Goal: Task Accomplishment & Management: Manage account settings

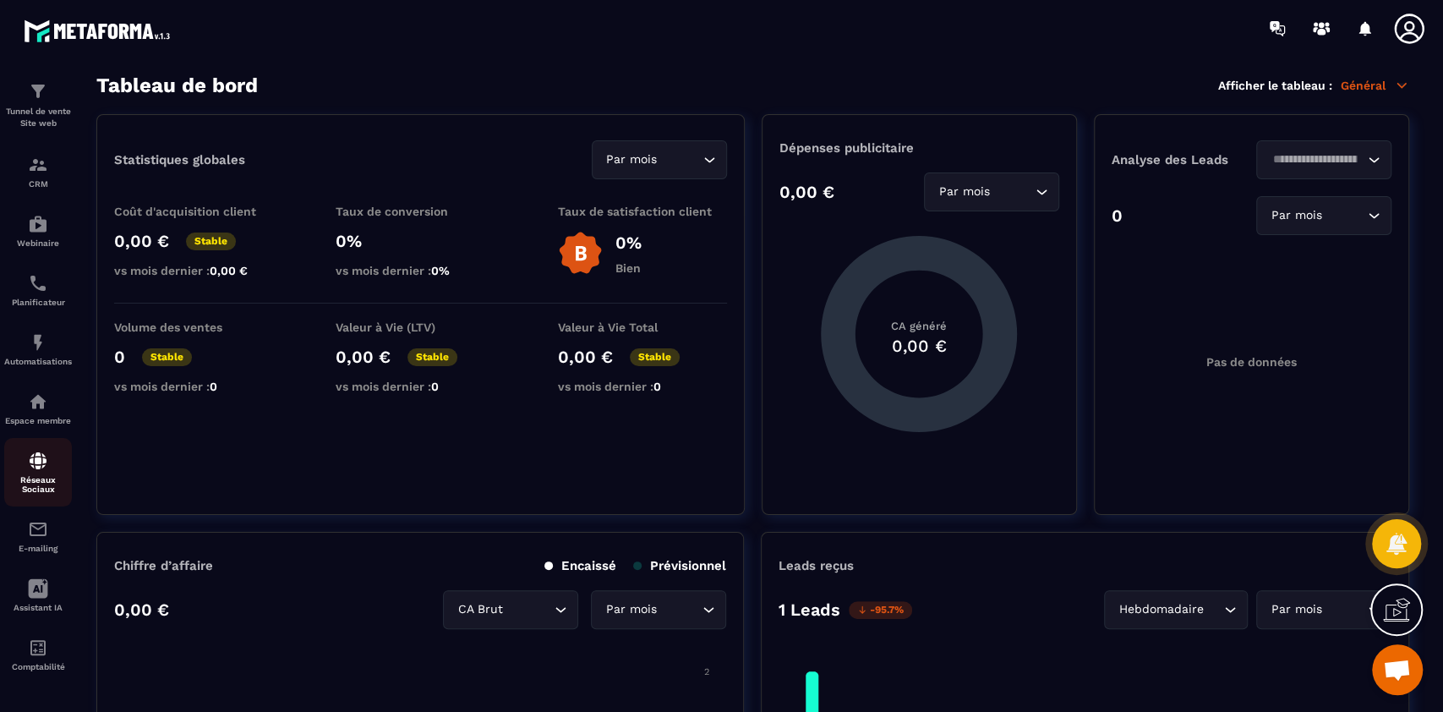
scroll to position [65, 0]
click at [35, 179] on p "CRM" at bounding box center [38, 183] width 68 height 9
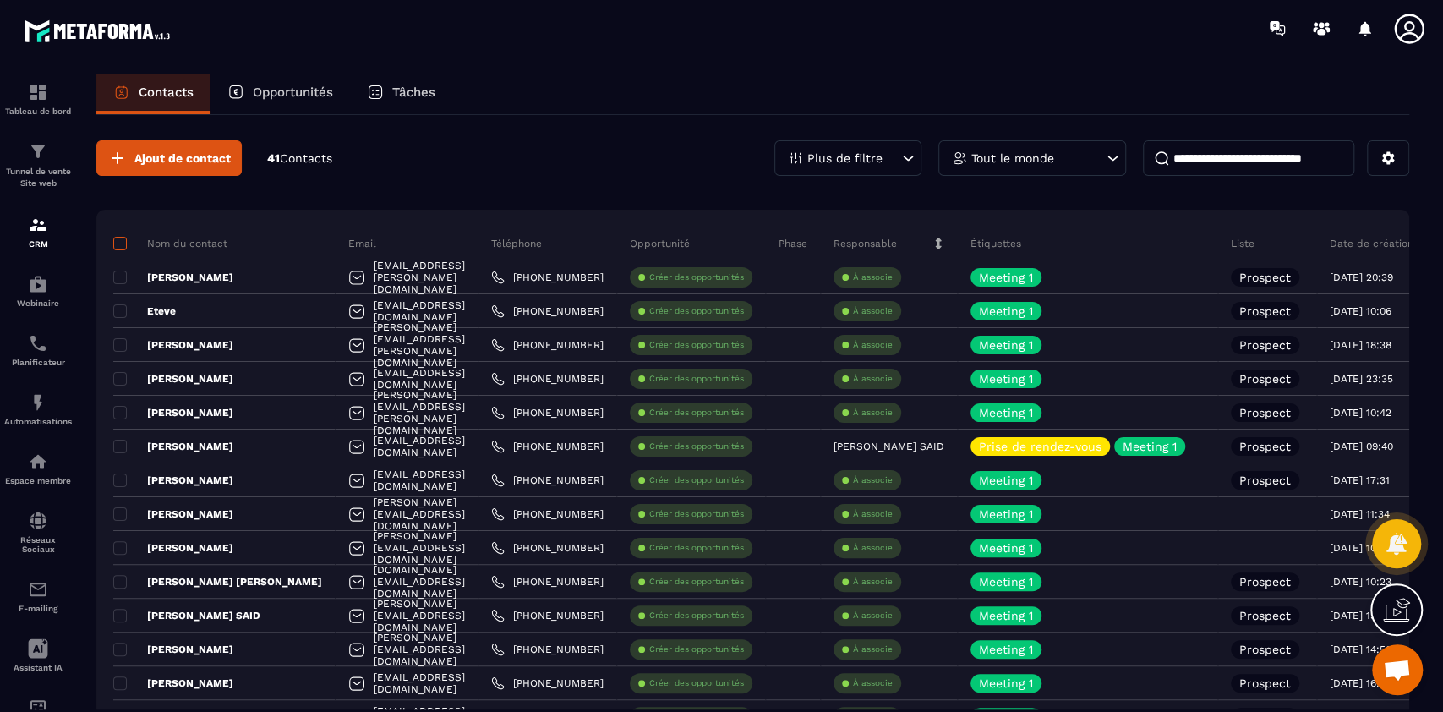
click at [117, 238] on span at bounding box center [120, 244] width 14 height 14
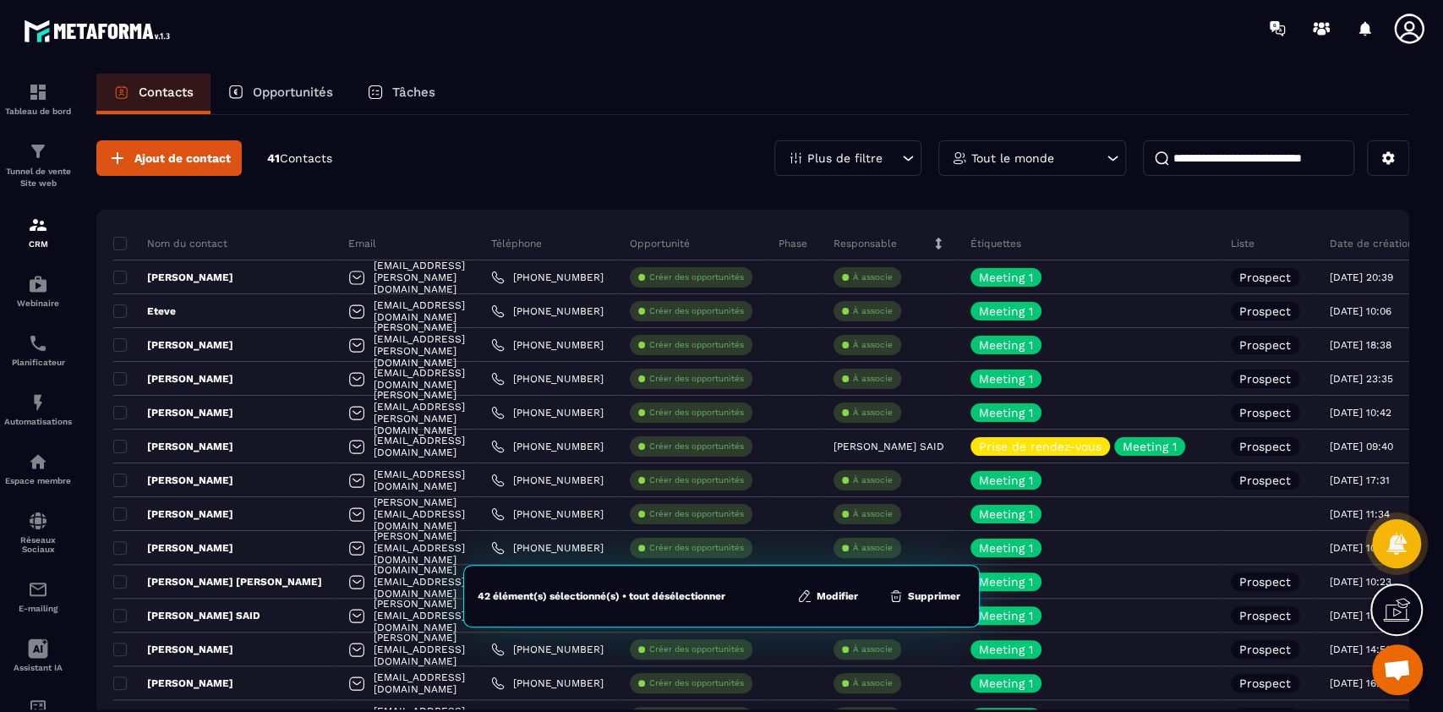
click at [826, 600] on button "Modifier" at bounding box center [827, 595] width 71 height 17
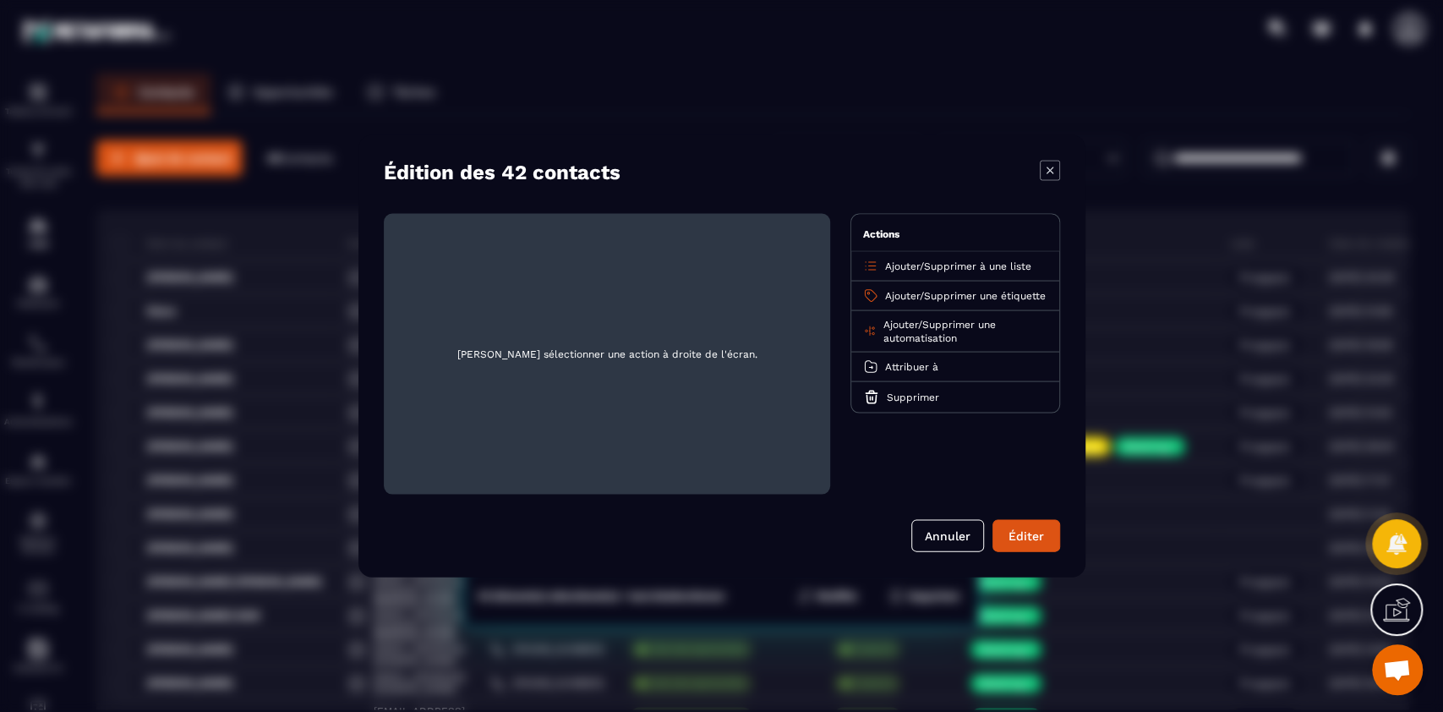
click at [971, 297] on span "Supprimer une étiquette" at bounding box center [985, 296] width 122 height 12
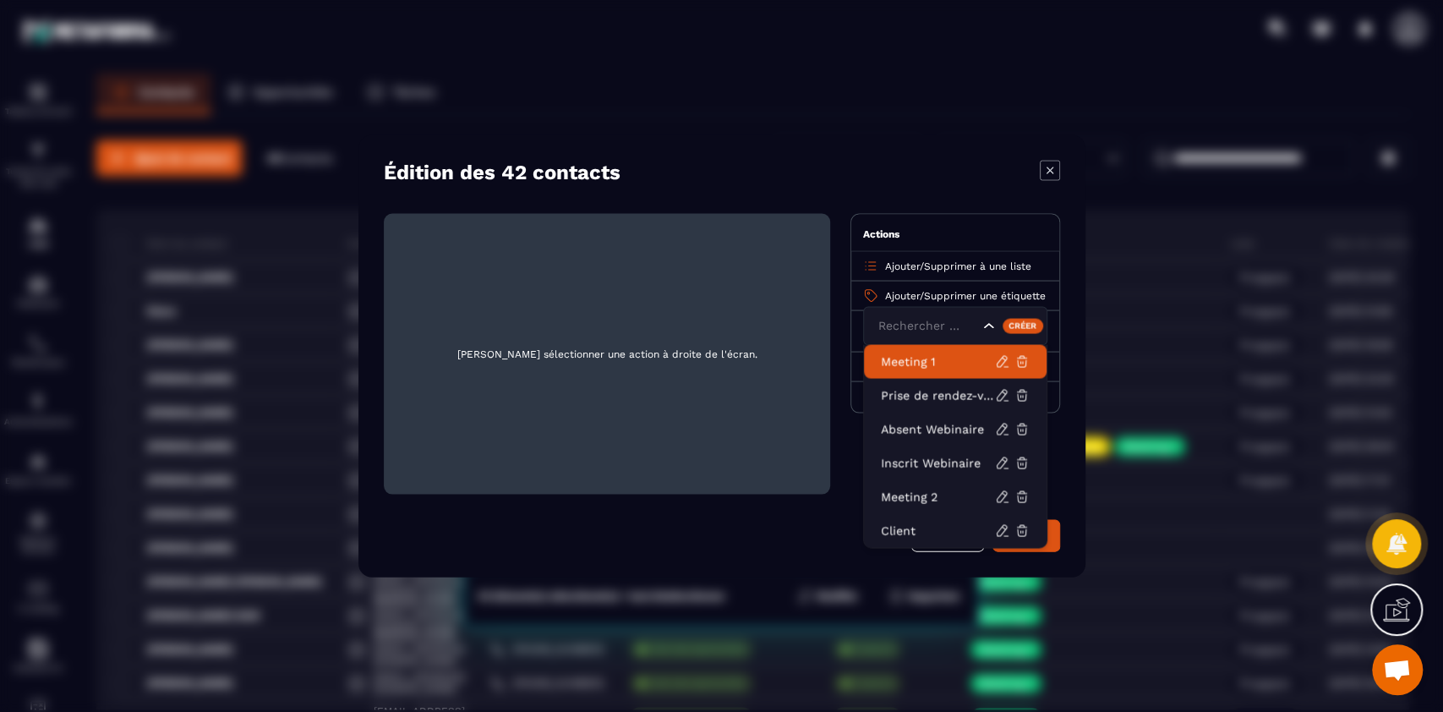
click at [929, 359] on p "Meeting 1" at bounding box center [938, 361] width 114 height 17
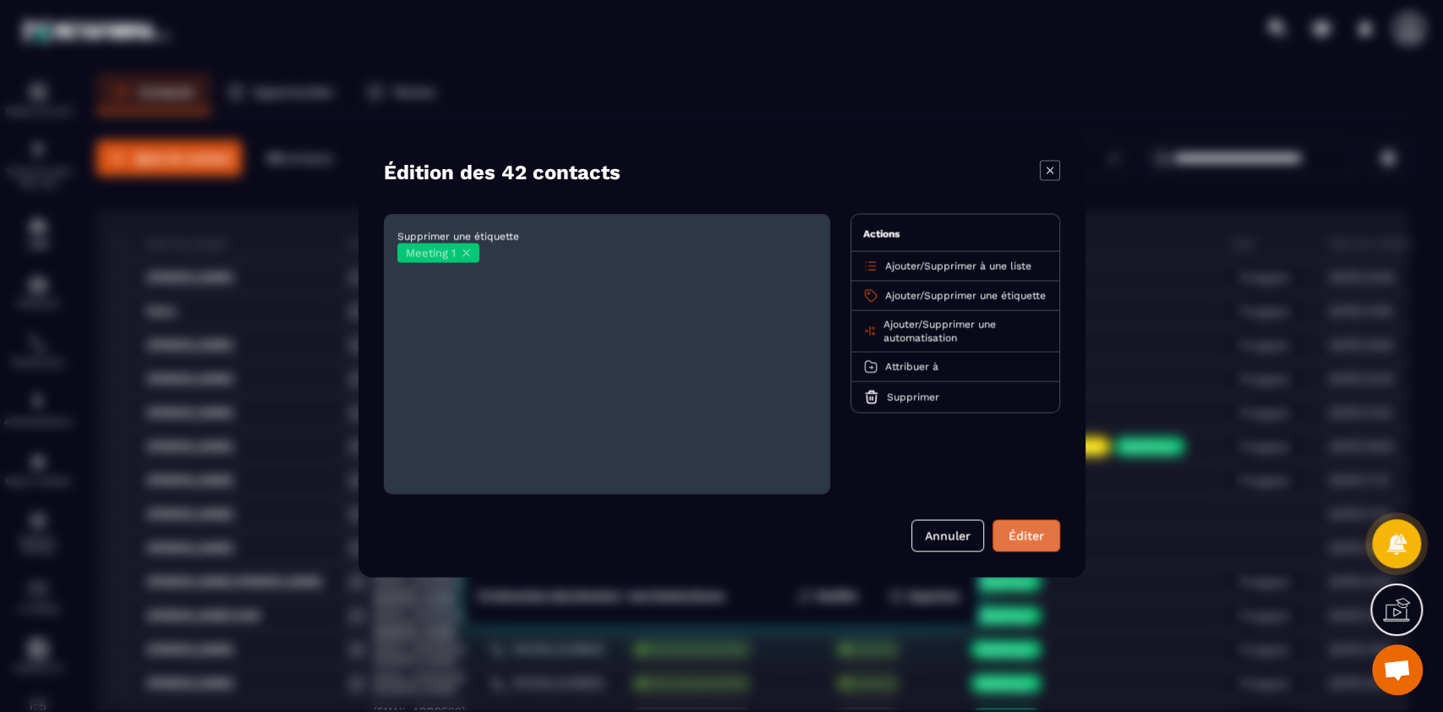
click at [1026, 533] on button "Éditer" at bounding box center [1026, 536] width 68 height 32
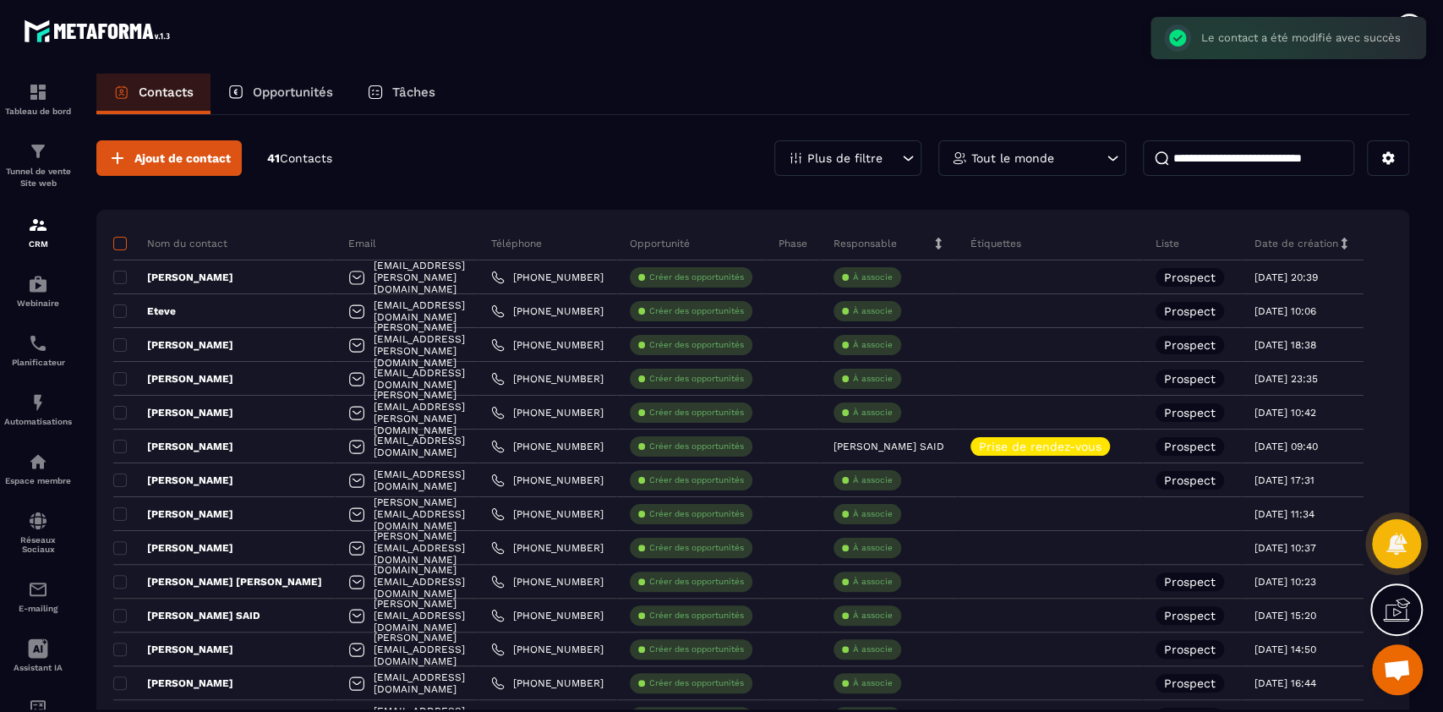
click at [120, 244] on span at bounding box center [120, 244] width 14 height 14
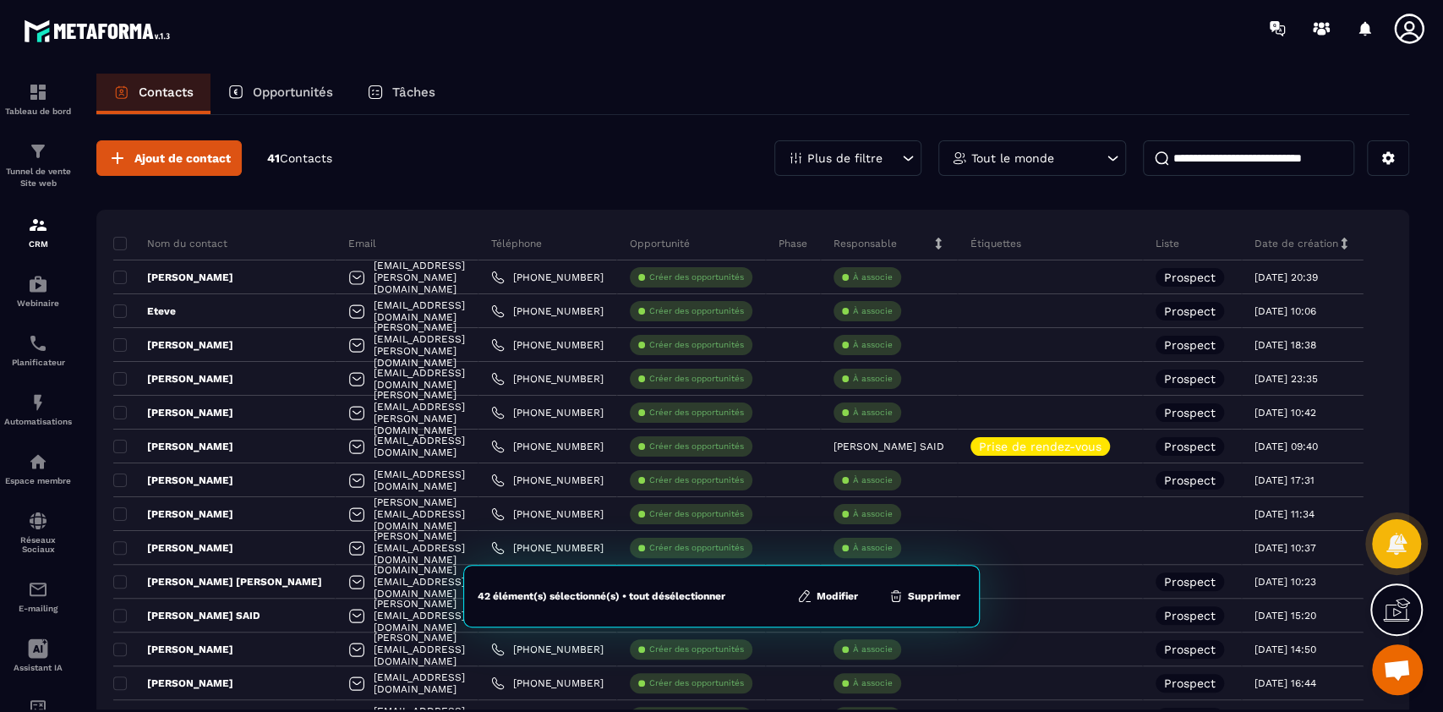
click at [833, 598] on button "Modifier" at bounding box center [827, 595] width 71 height 17
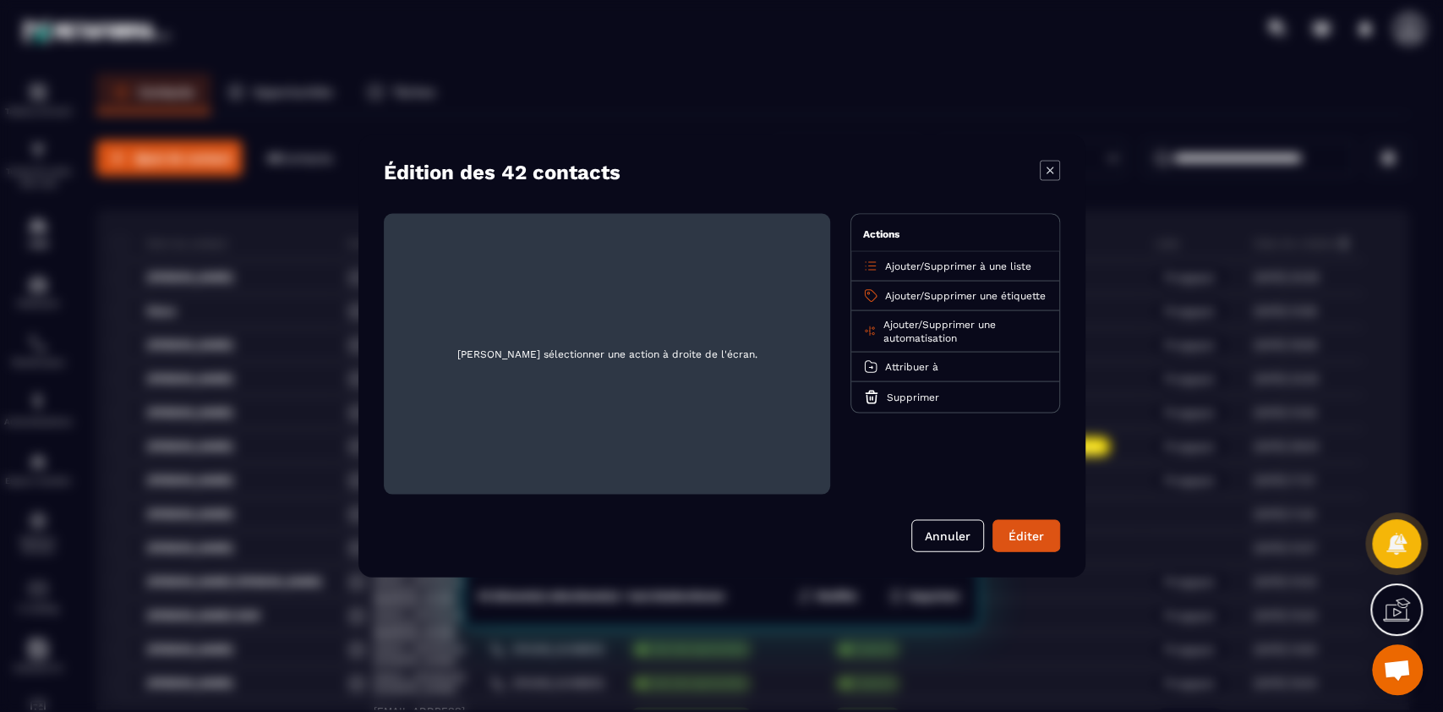
click at [960, 336] on span "Supprimer une automatisation" at bounding box center [938, 331] width 112 height 25
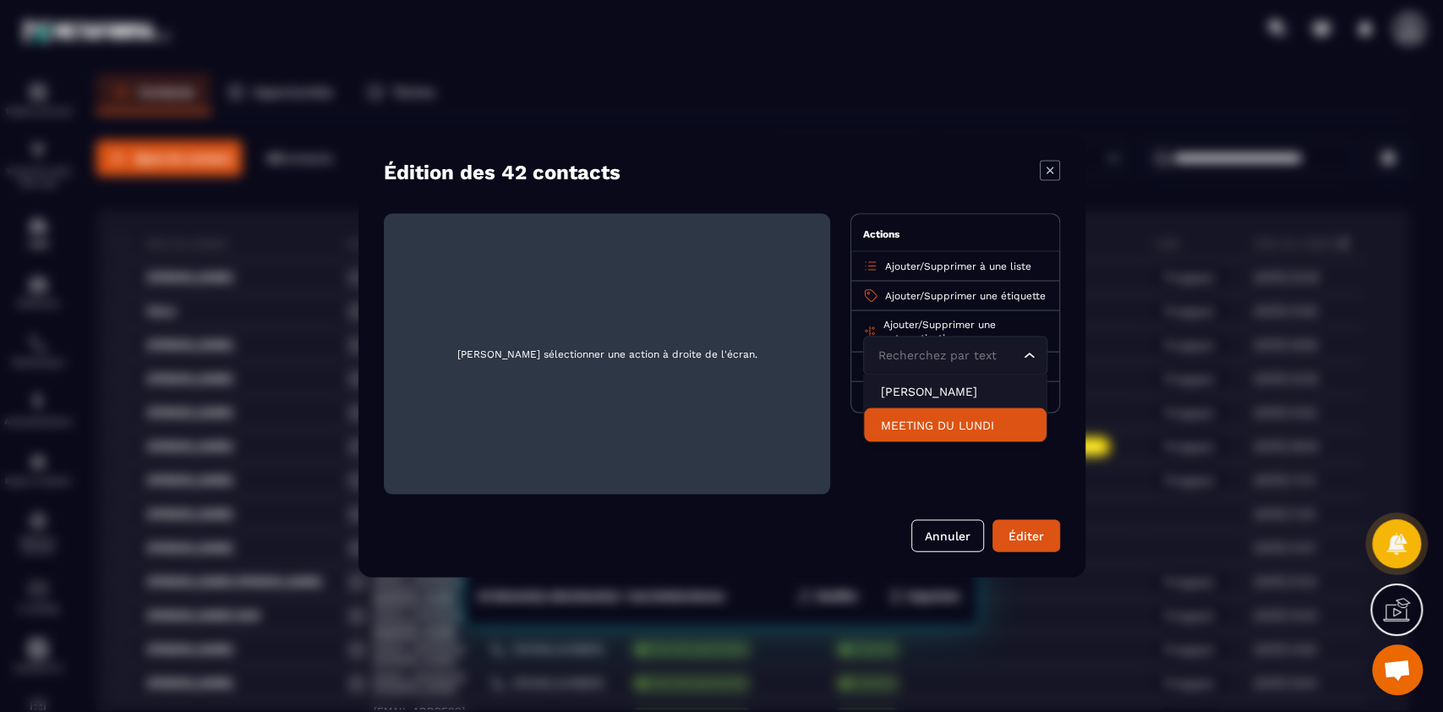
click at [953, 430] on p "MEETING DU LUNDI" at bounding box center [955, 425] width 149 height 17
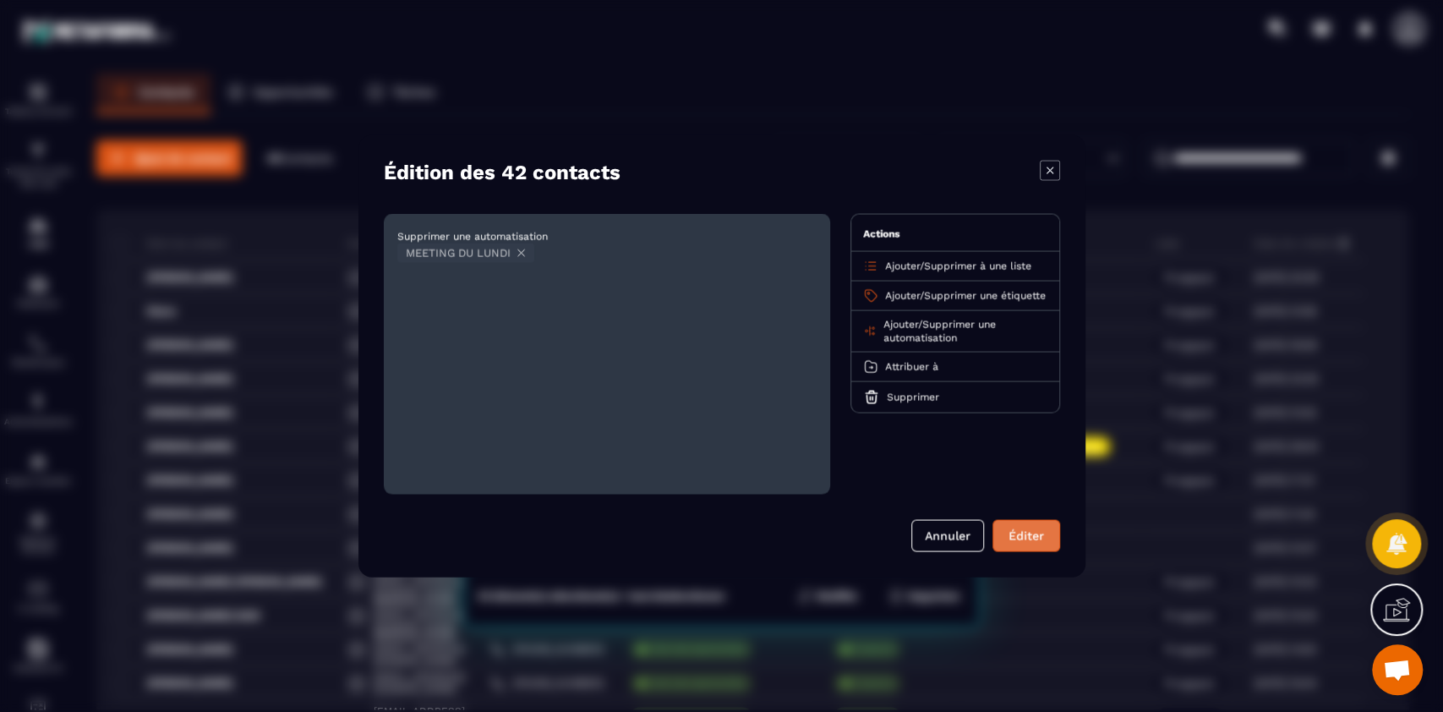
click at [1021, 536] on button "Éditer" at bounding box center [1026, 536] width 68 height 32
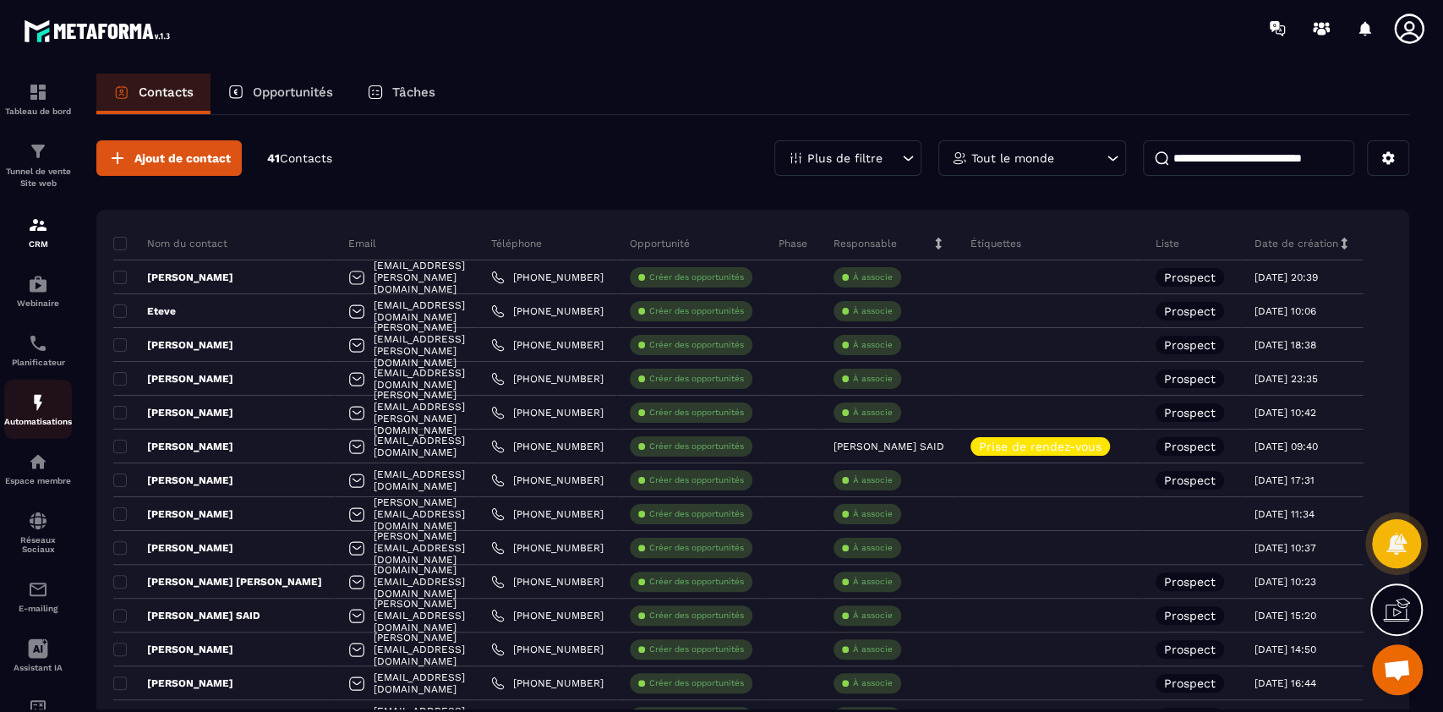
click at [54, 392] on link "Automatisations" at bounding box center [38, 408] width 68 height 59
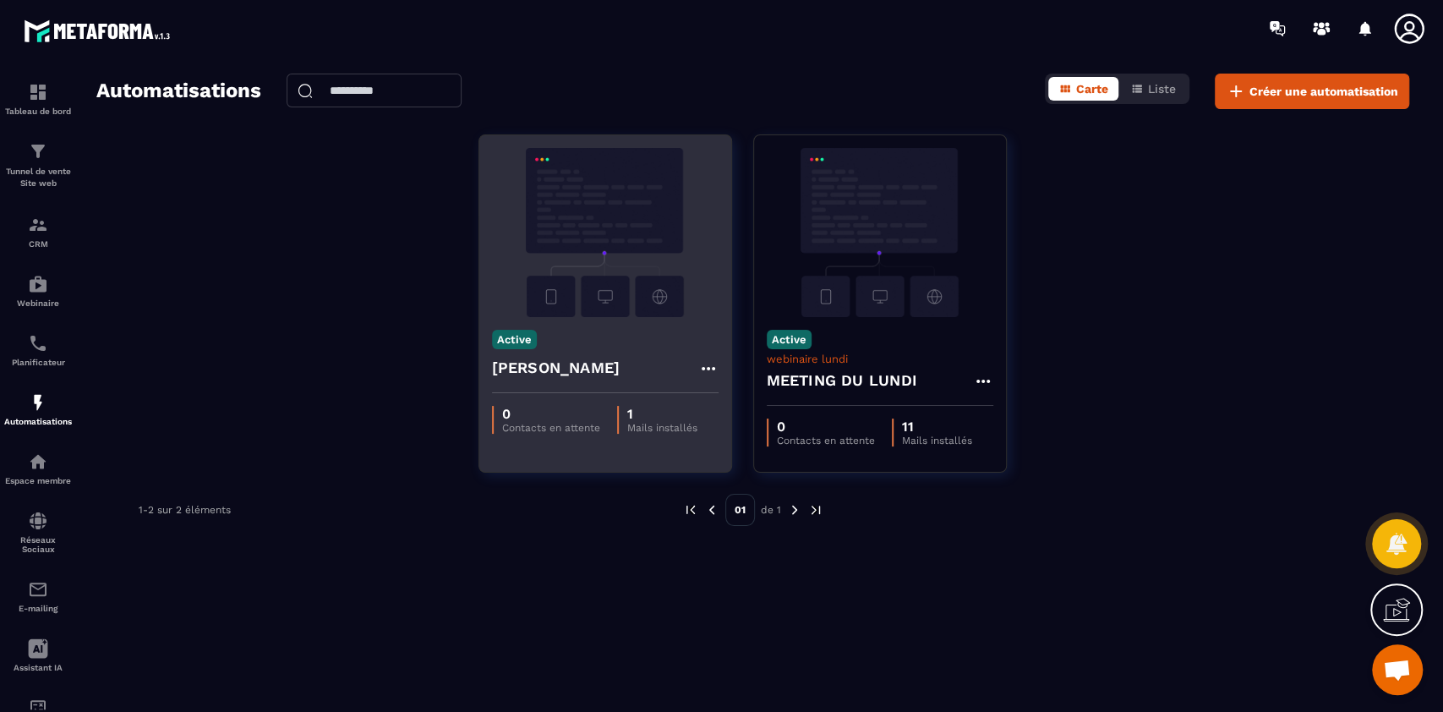
click at [623, 315] on img at bounding box center [605, 232] width 227 height 169
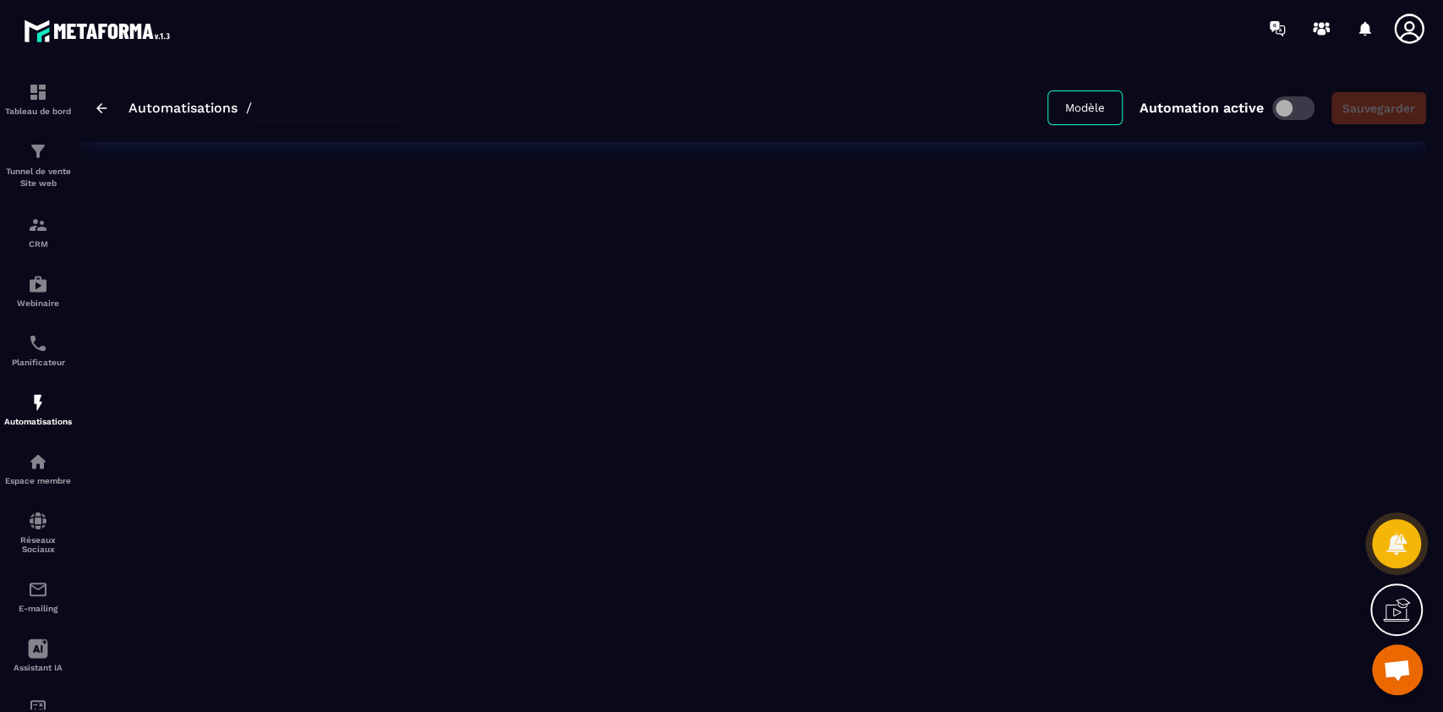
type input "******"
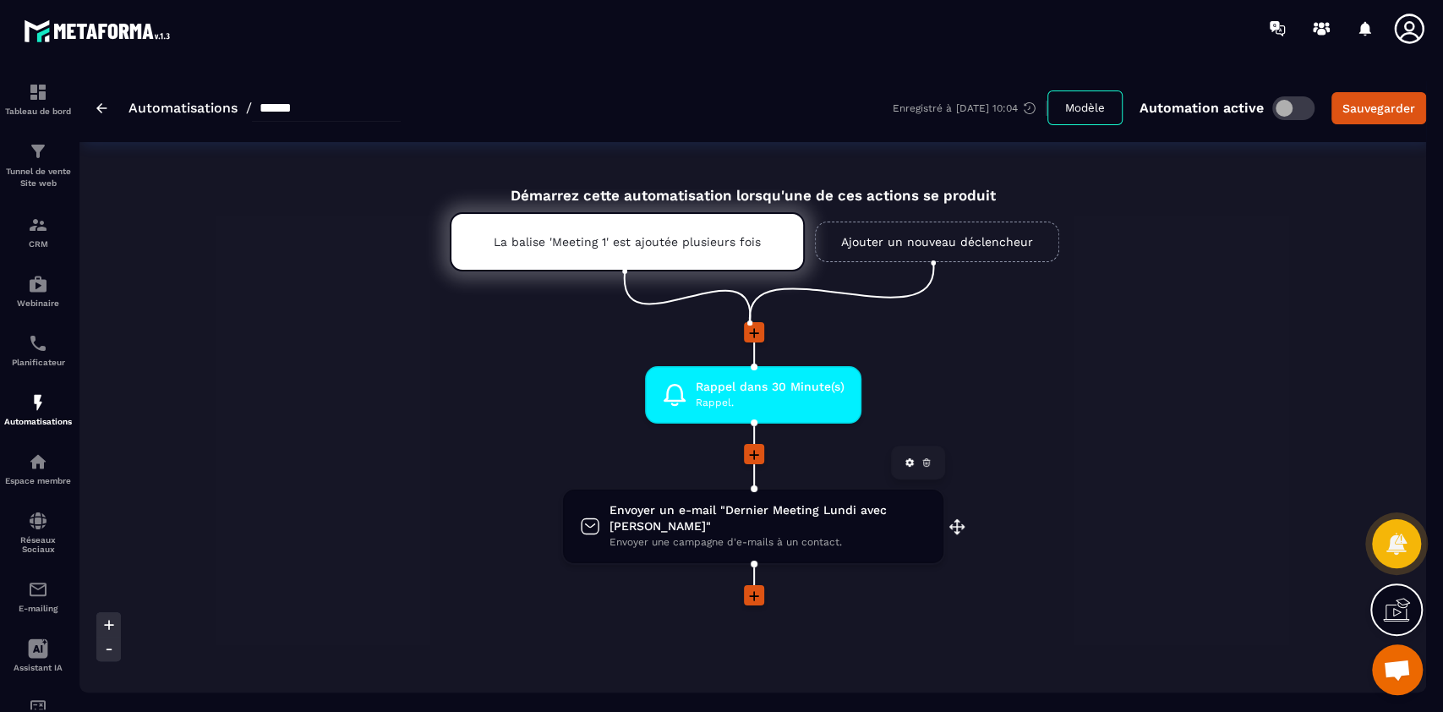
click at [723, 534] on span "Envoyer une campagne d'e-mails à un contact." at bounding box center [767, 542] width 317 height 16
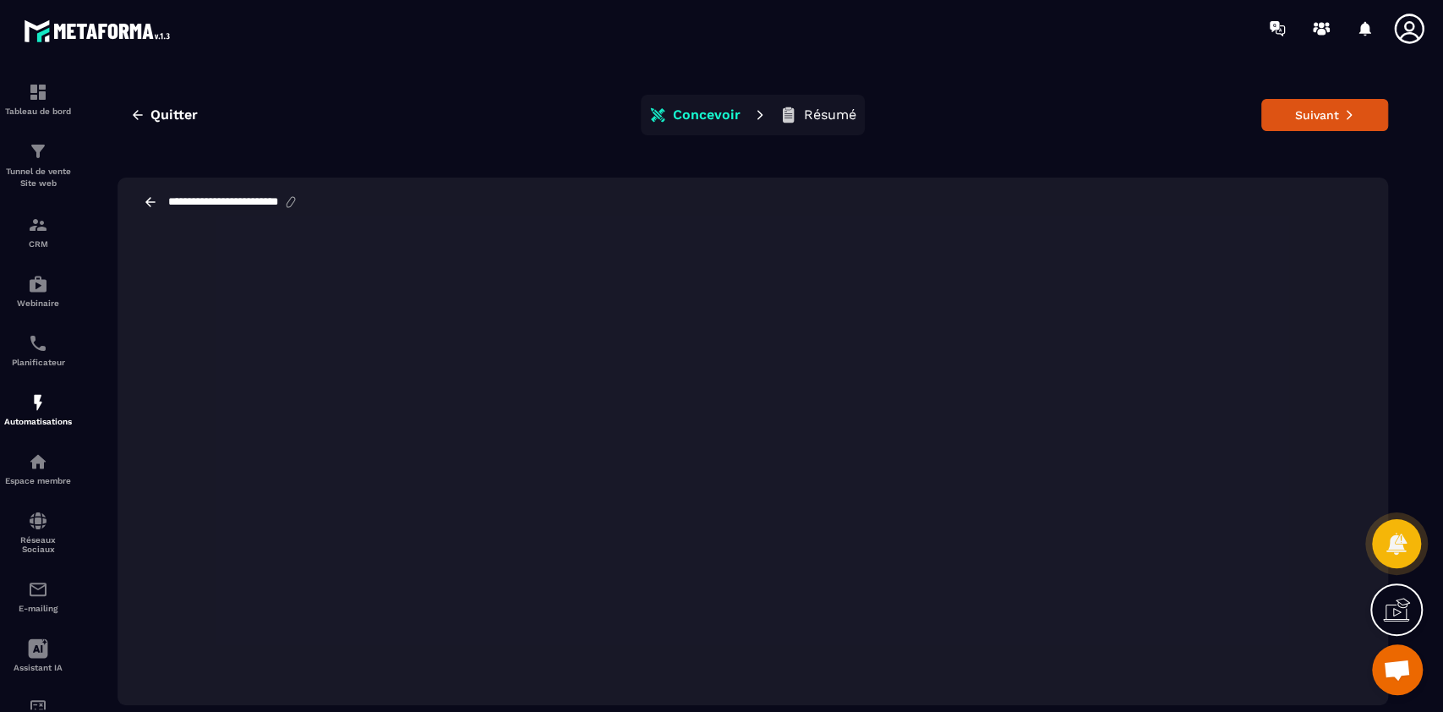
scroll to position [38, 0]
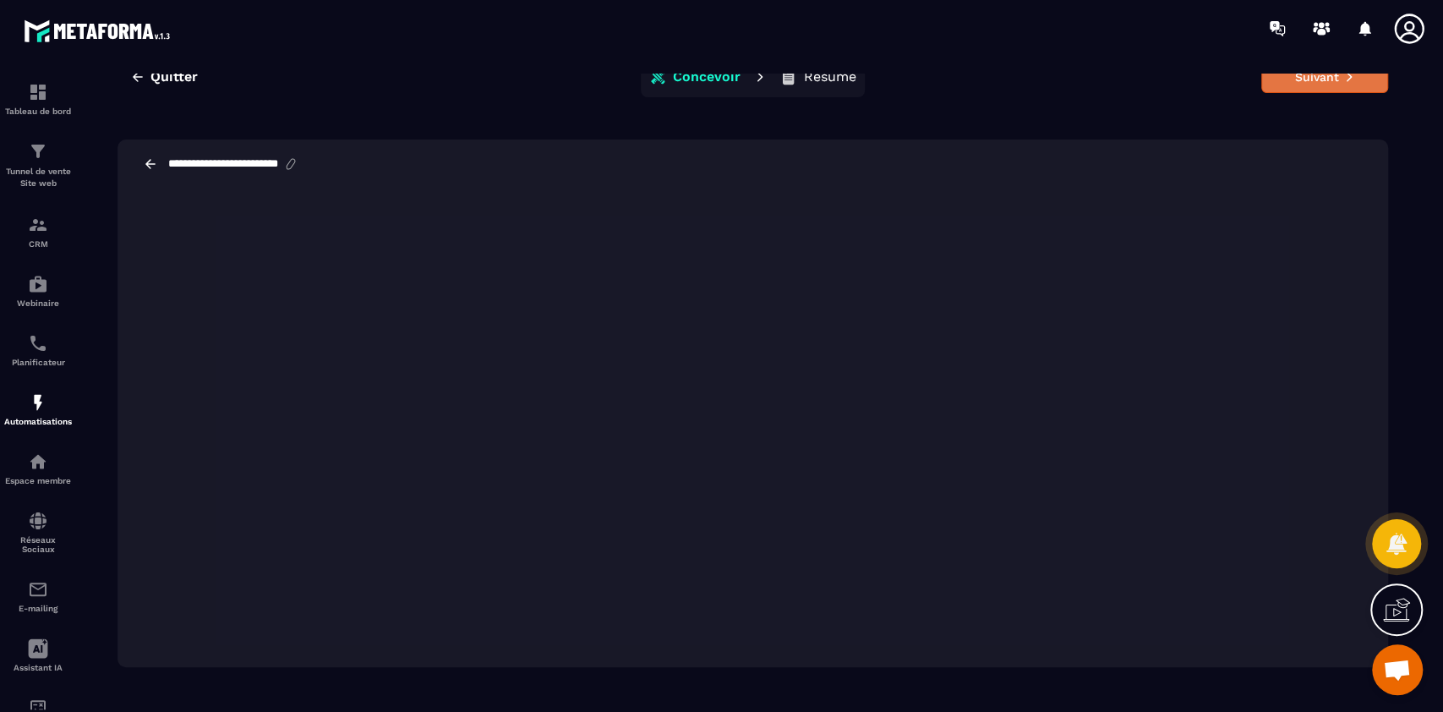
click at [1307, 81] on button "Suivant" at bounding box center [1324, 77] width 127 height 32
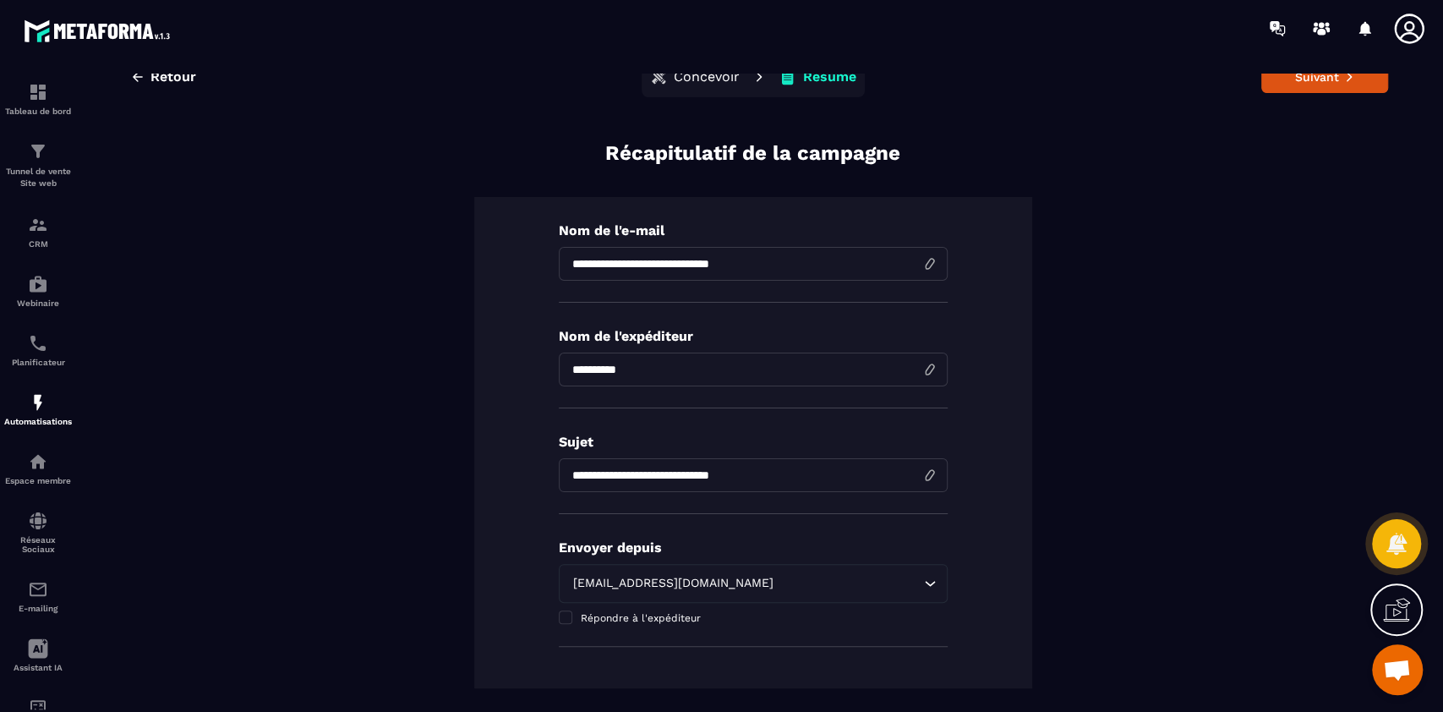
click at [778, 257] on input "**********" at bounding box center [753, 264] width 389 height 34
type input "**********"
click at [712, 461] on input "**********" at bounding box center [753, 475] width 389 height 34
paste input "**"
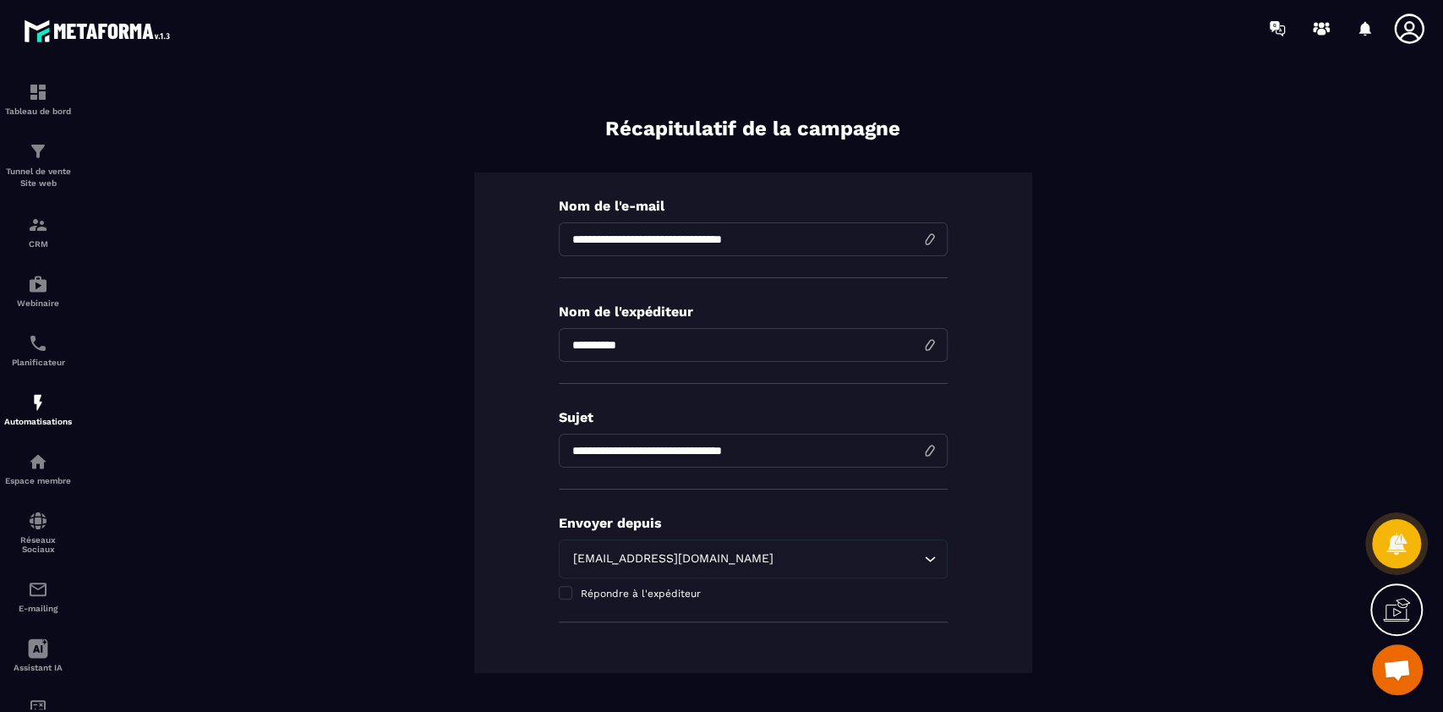
scroll to position [0, 0]
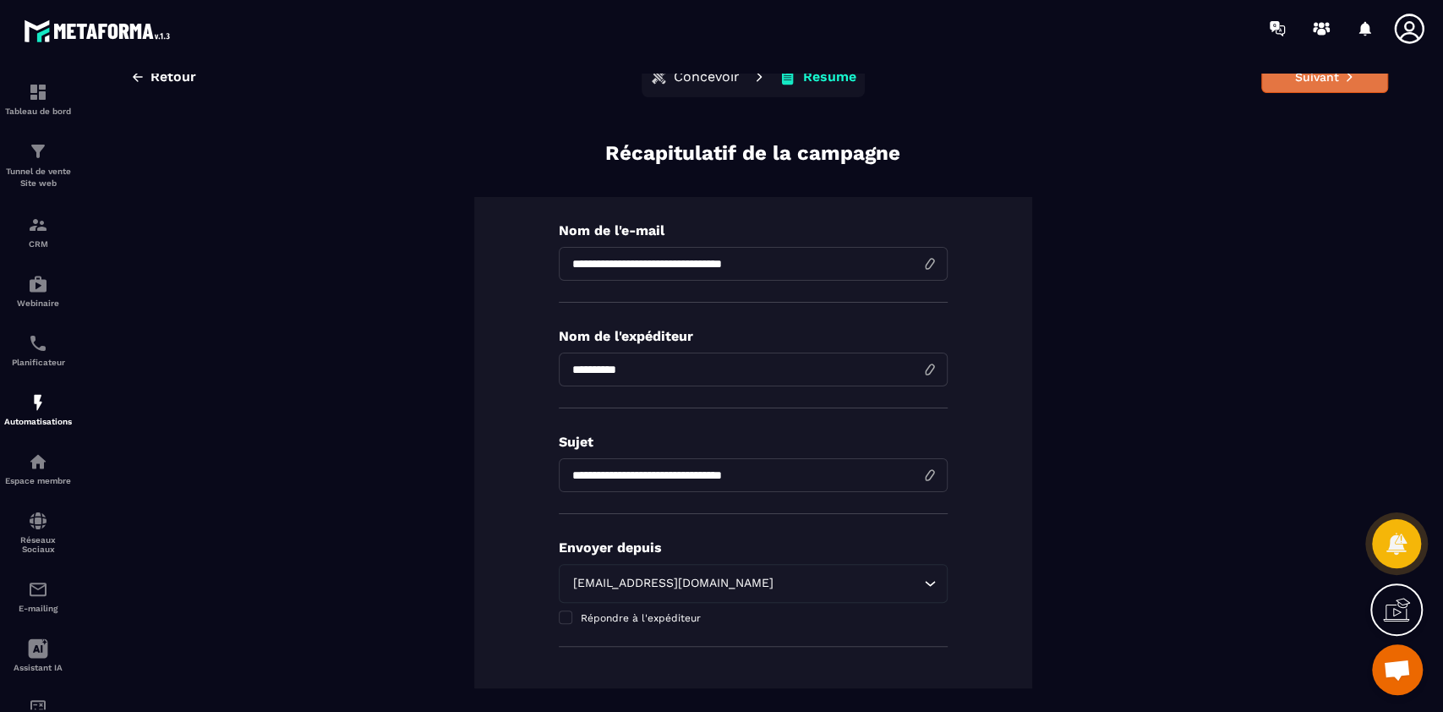
type input "**********"
click at [1277, 82] on button "Suivant" at bounding box center [1324, 77] width 127 height 32
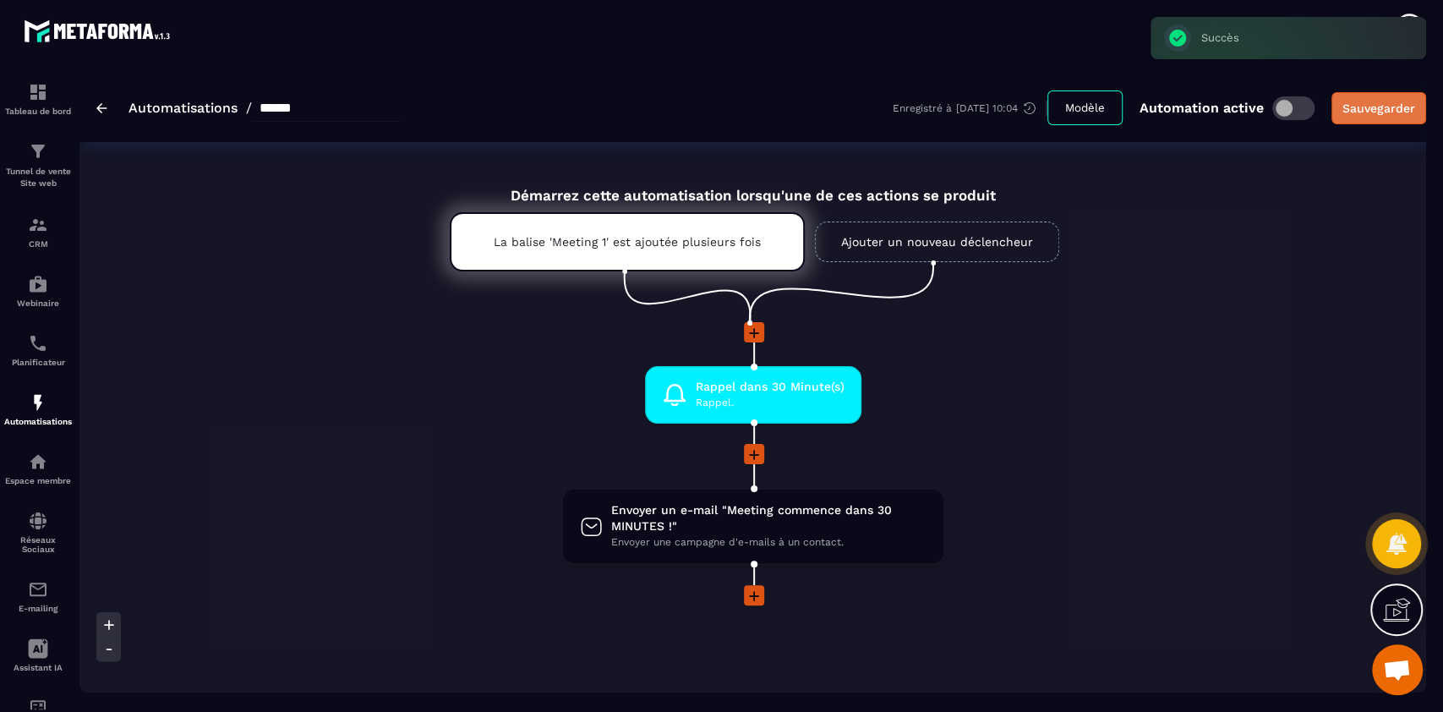
click at [1373, 108] on div "Sauvegarder" at bounding box center [1378, 108] width 73 height 17
click at [37, 247] on p "CRM" at bounding box center [38, 243] width 68 height 9
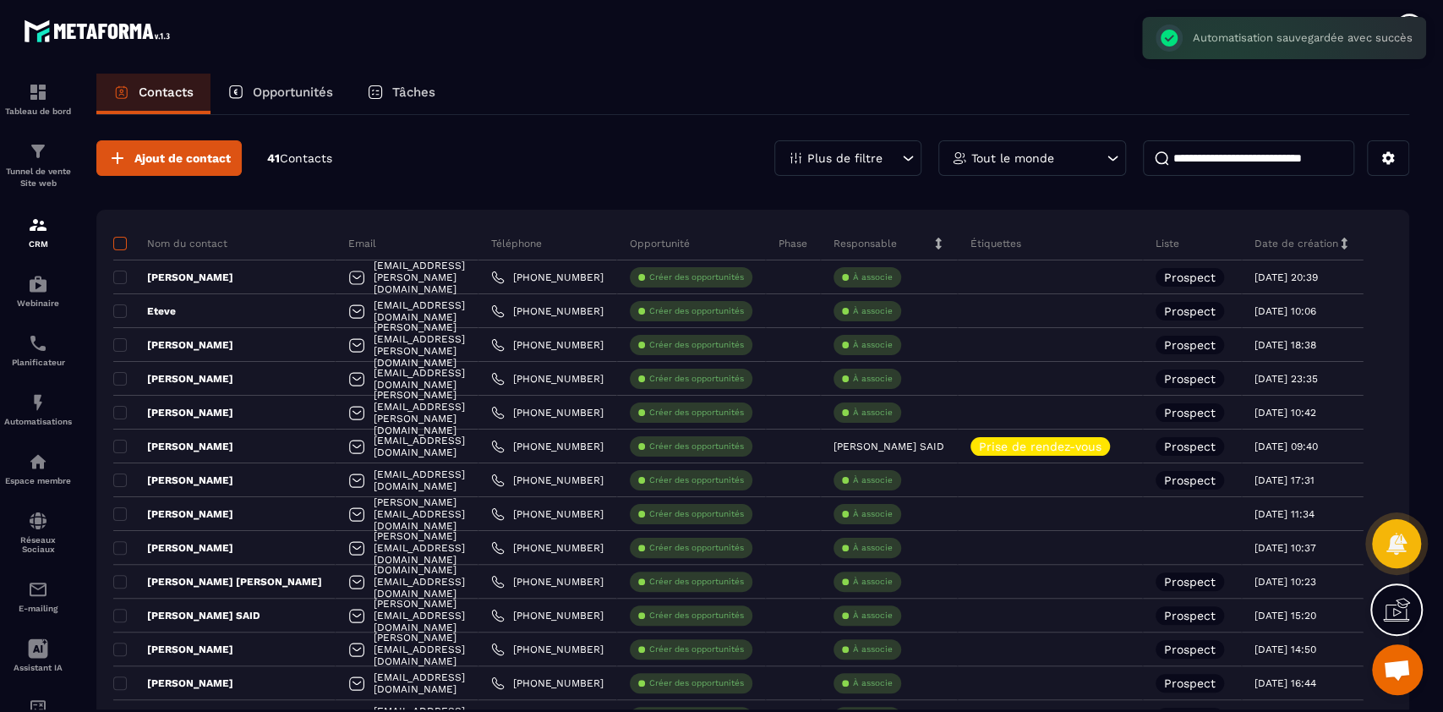
click at [119, 247] on span at bounding box center [120, 244] width 14 height 14
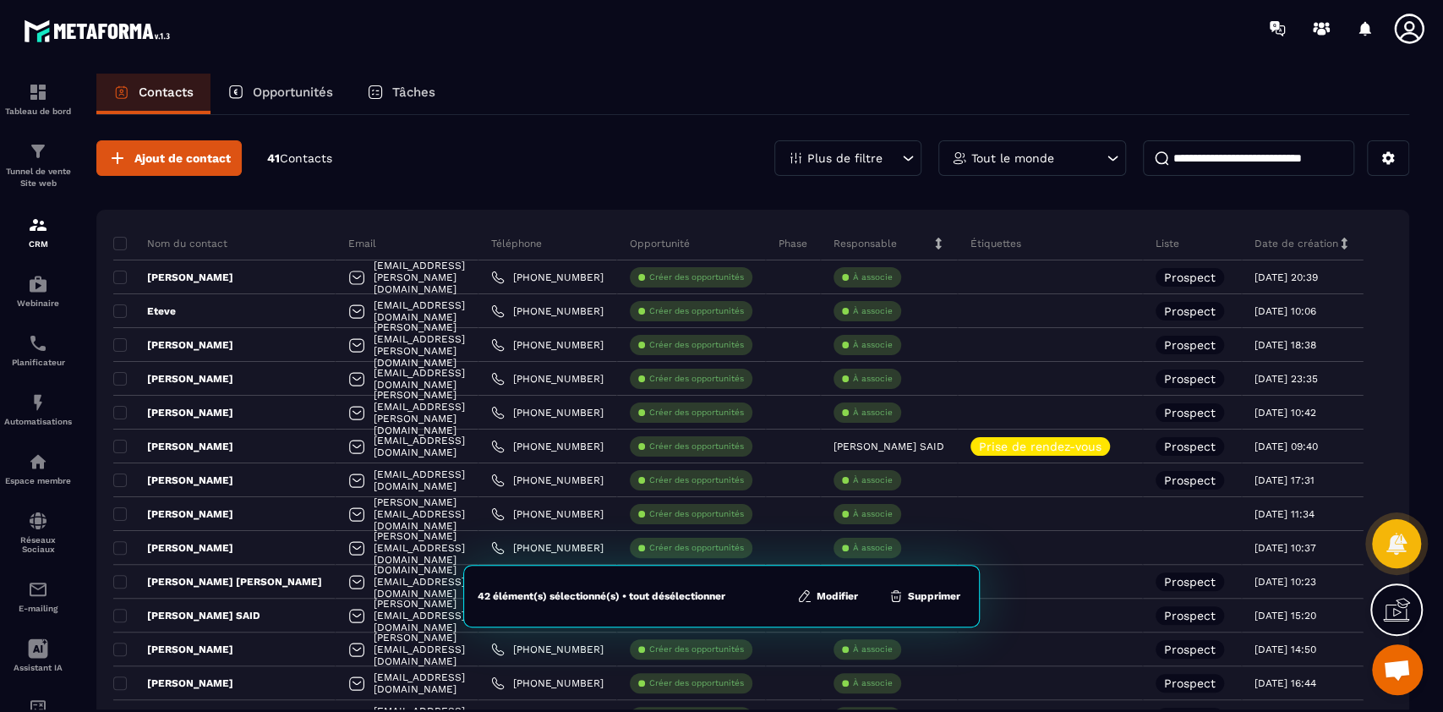
click at [835, 598] on button "Modifier" at bounding box center [827, 595] width 71 height 17
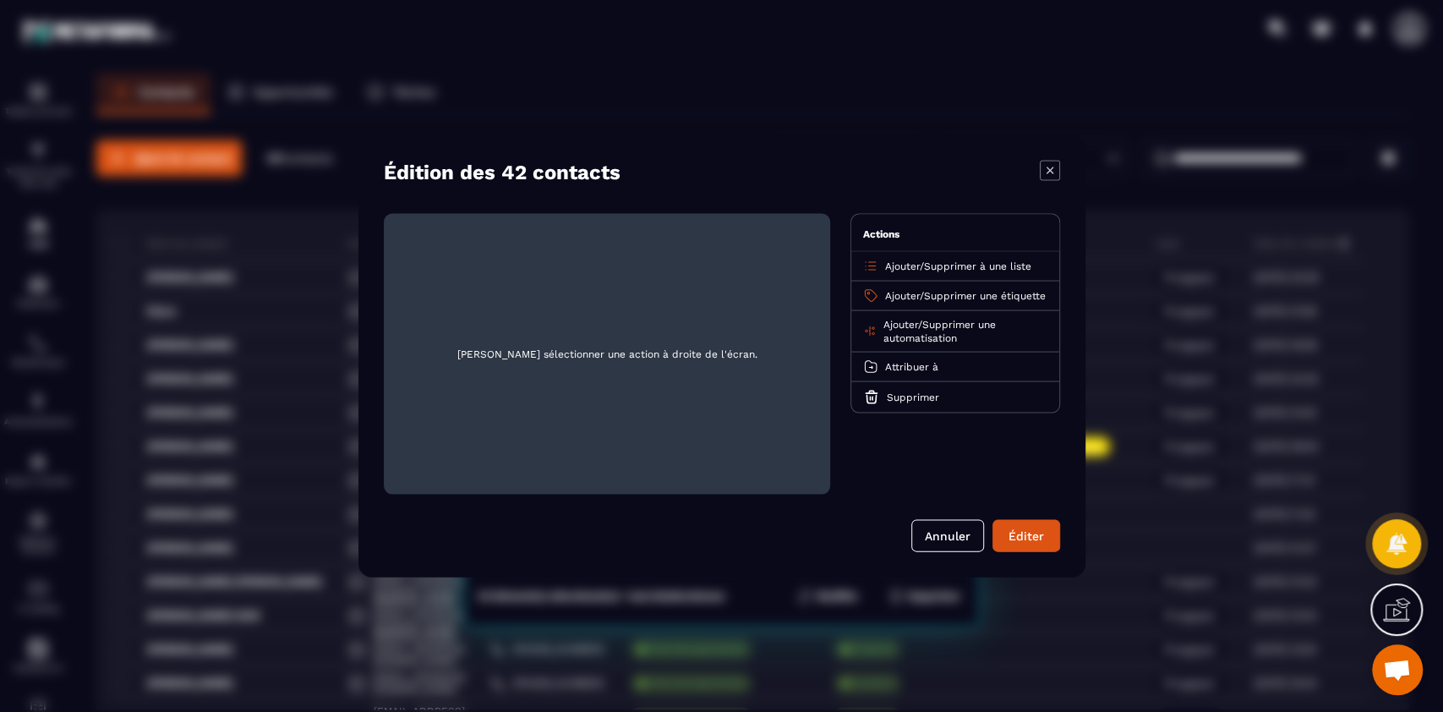
click at [906, 290] on span "Ajouter" at bounding box center [902, 296] width 35 height 12
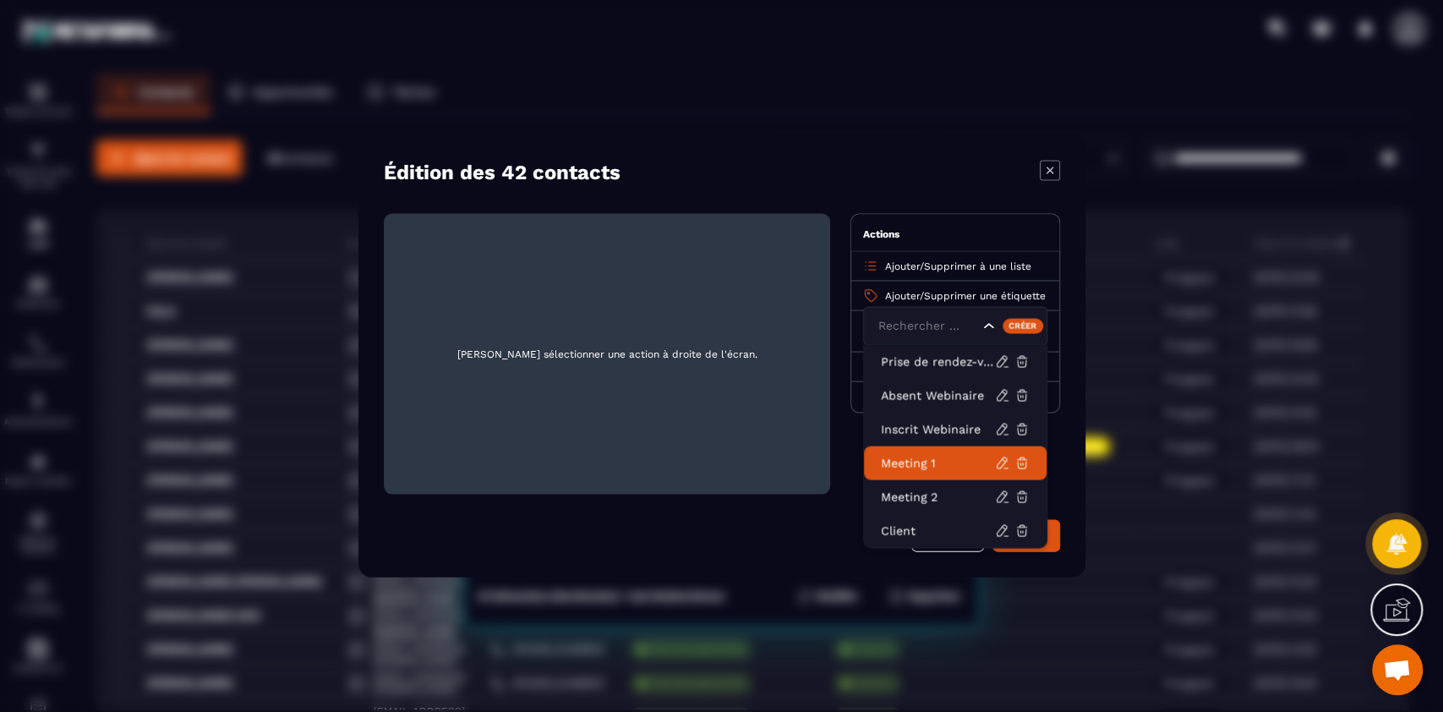
click at [917, 460] on p "Meeting 1" at bounding box center [938, 463] width 114 height 17
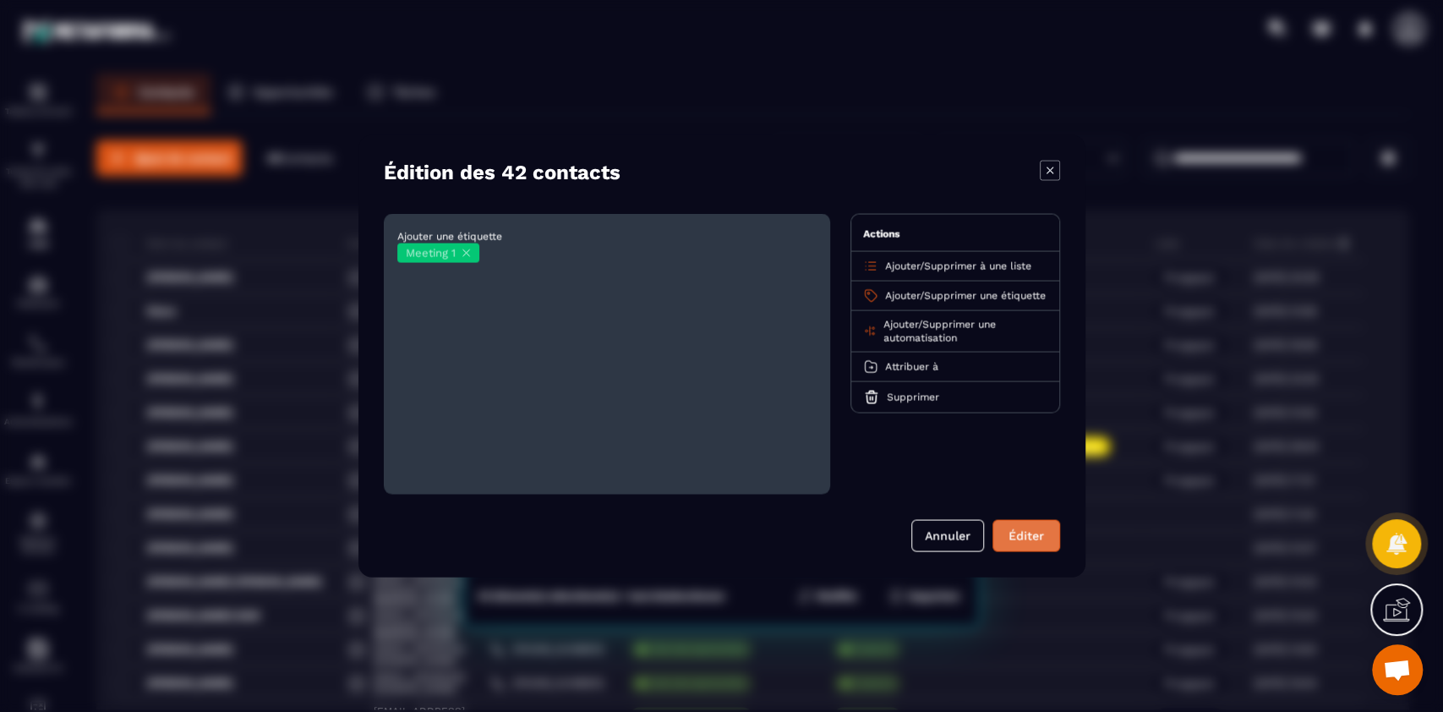
click at [1021, 532] on button "Éditer" at bounding box center [1026, 536] width 68 height 32
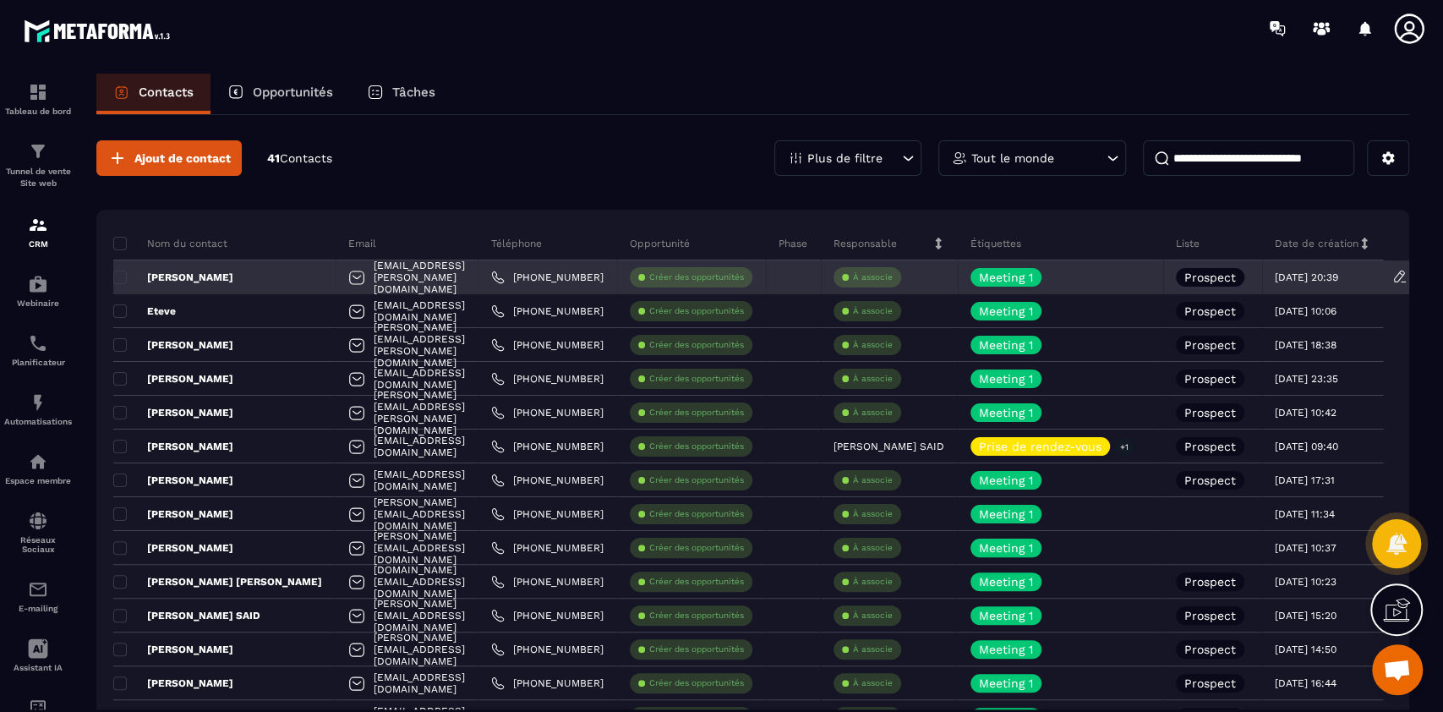
click at [173, 268] on div "[PERSON_NAME]" at bounding box center [224, 277] width 222 height 34
